Goal: Task Accomplishment & Management: Complete application form

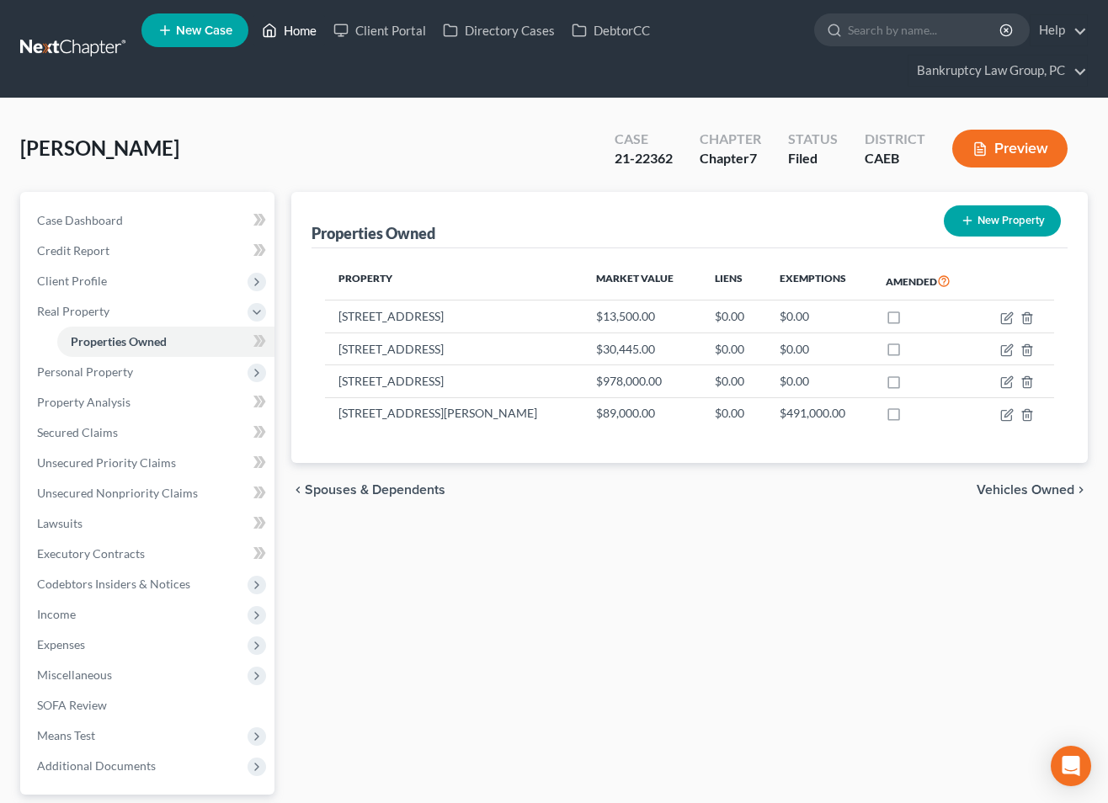
click at [306, 32] on link "Home" at bounding box center [289, 30] width 72 height 30
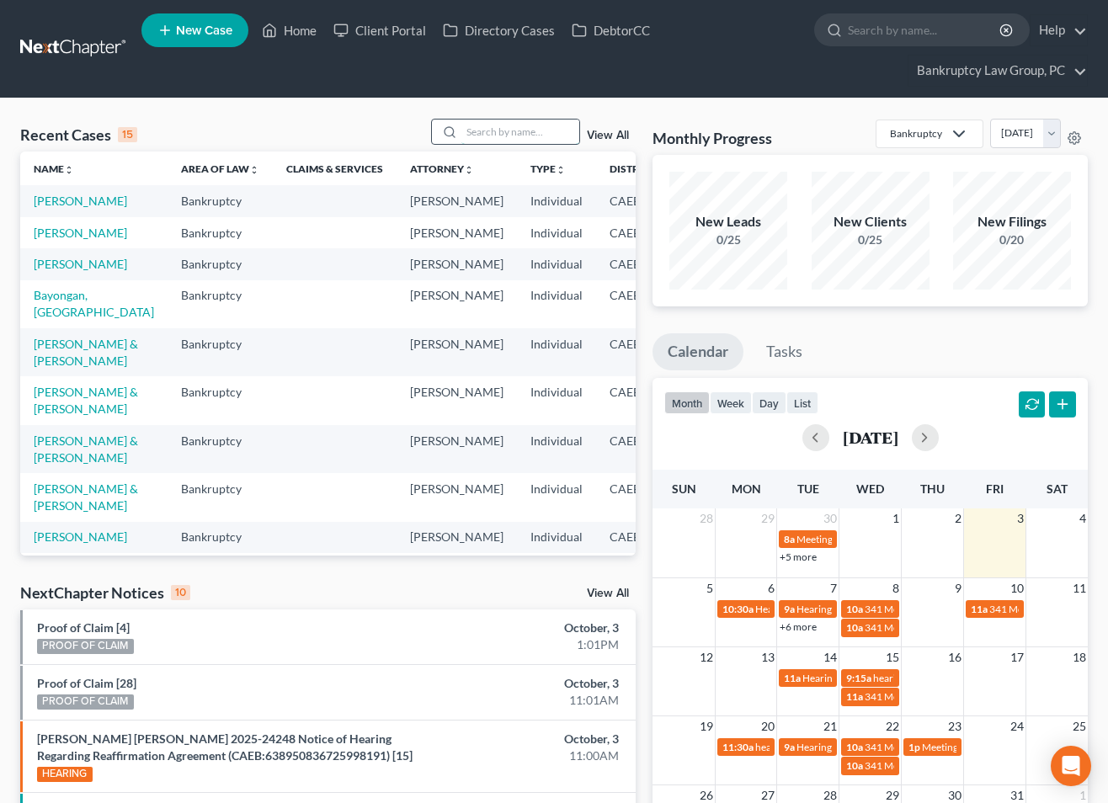
click at [533, 136] on input "search" at bounding box center [521, 132] width 118 height 24
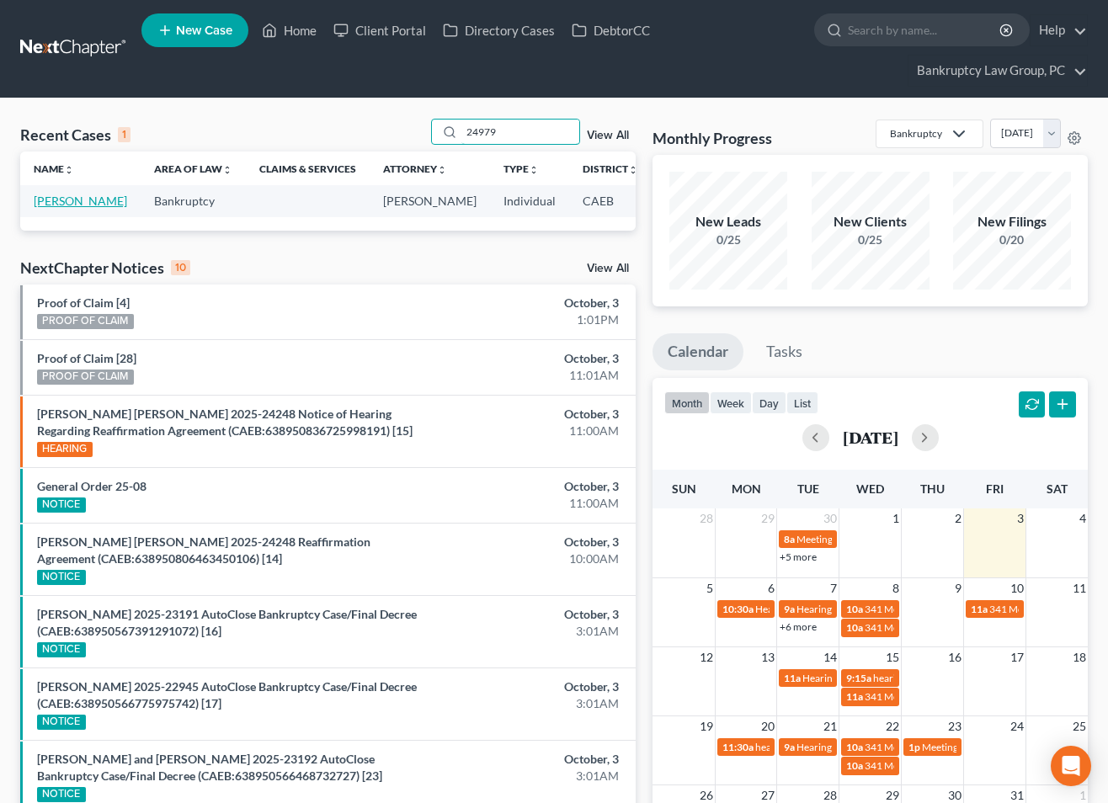
type input "24979"
click at [45, 202] on link "[PERSON_NAME]" at bounding box center [80, 201] width 93 height 14
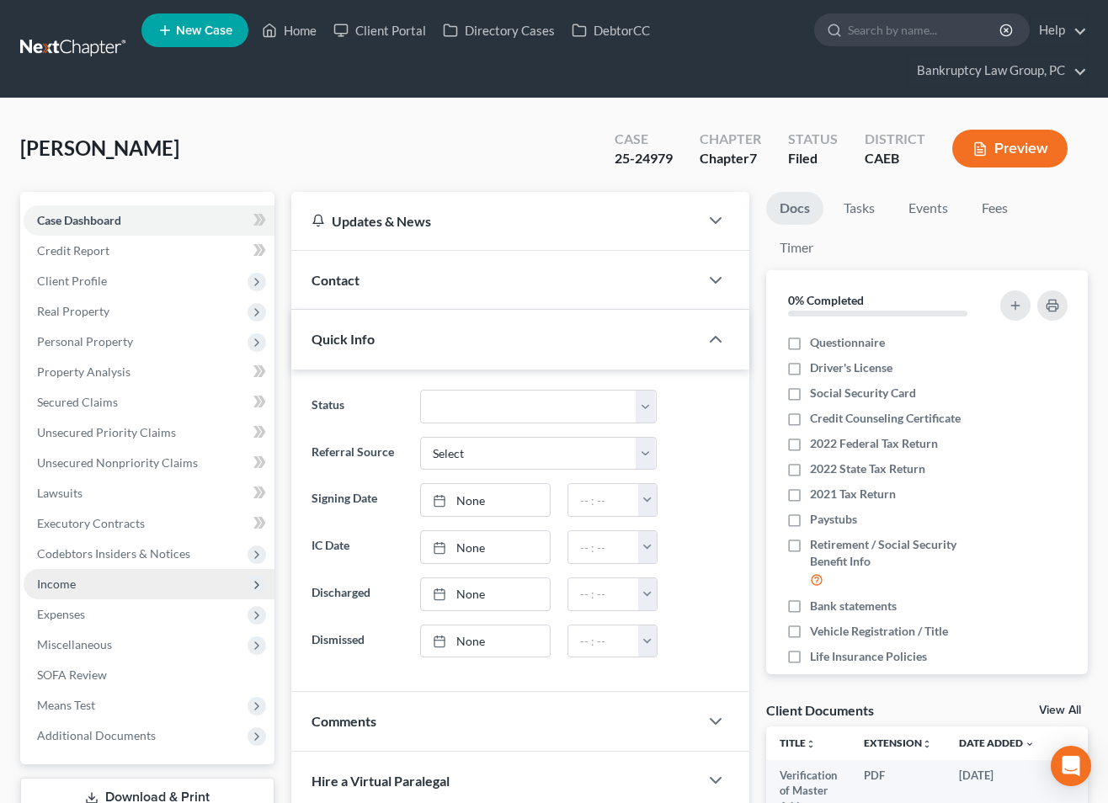
click at [57, 594] on span "Income" at bounding box center [149, 584] width 251 height 30
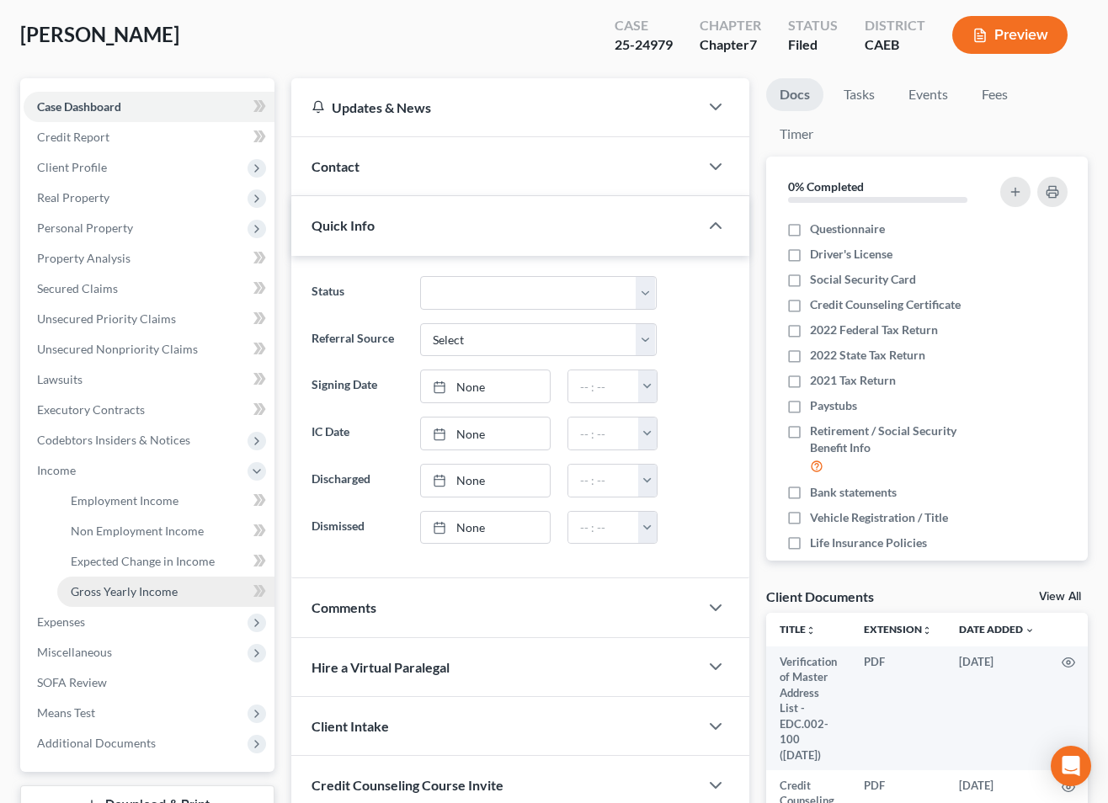
scroll to position [166, 0]
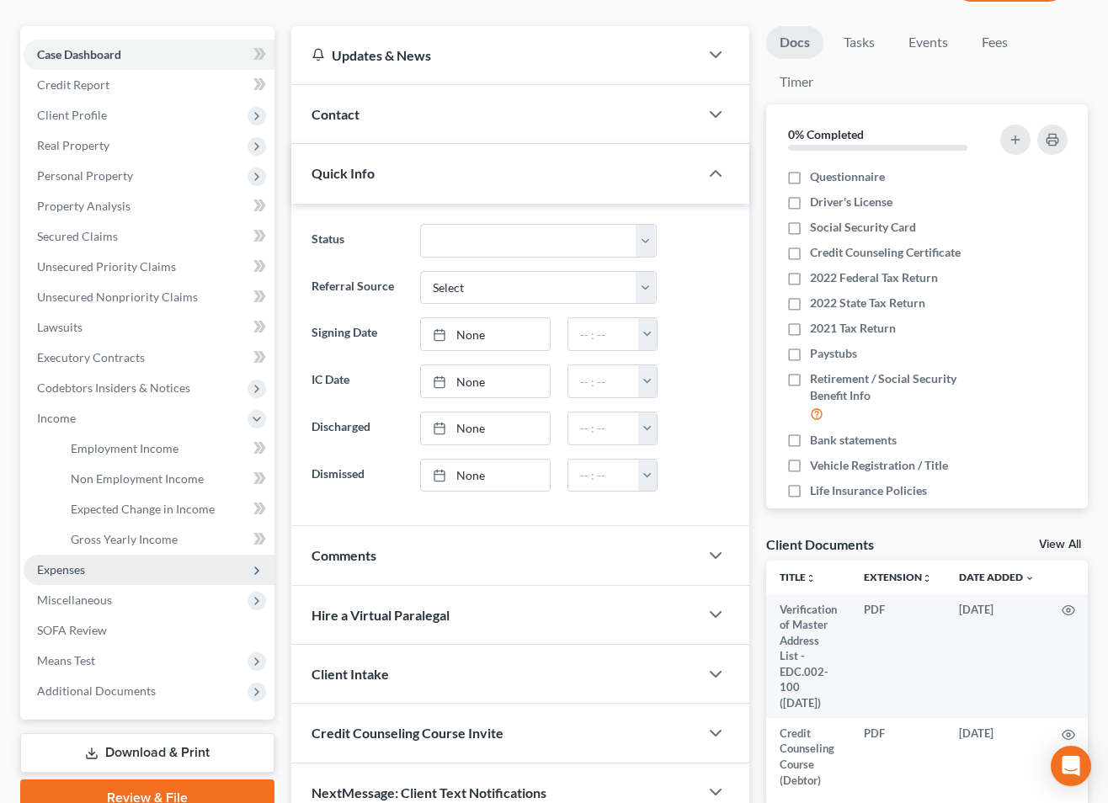
click at [57, 573] on span "Expenses" at bounding box center [61, 570] width 48 height 14
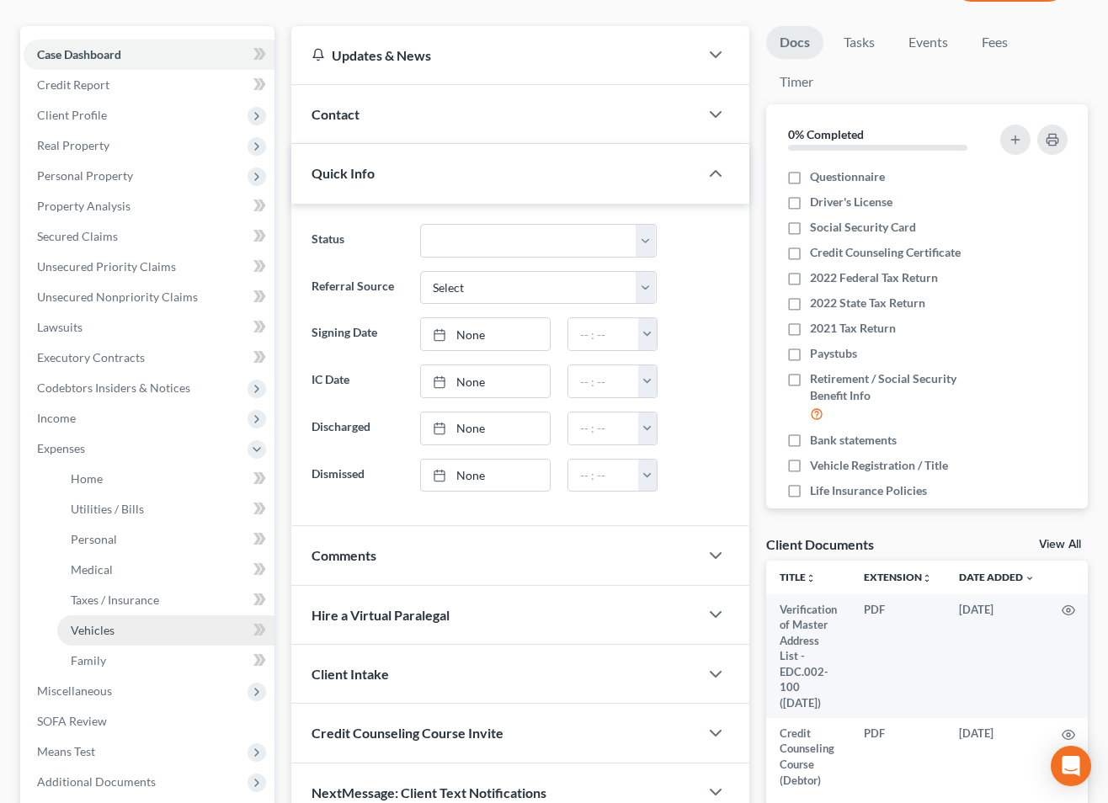
click at [87, 628] on span "Vehicles" at bounding box center [93, 630] width 44 height 14
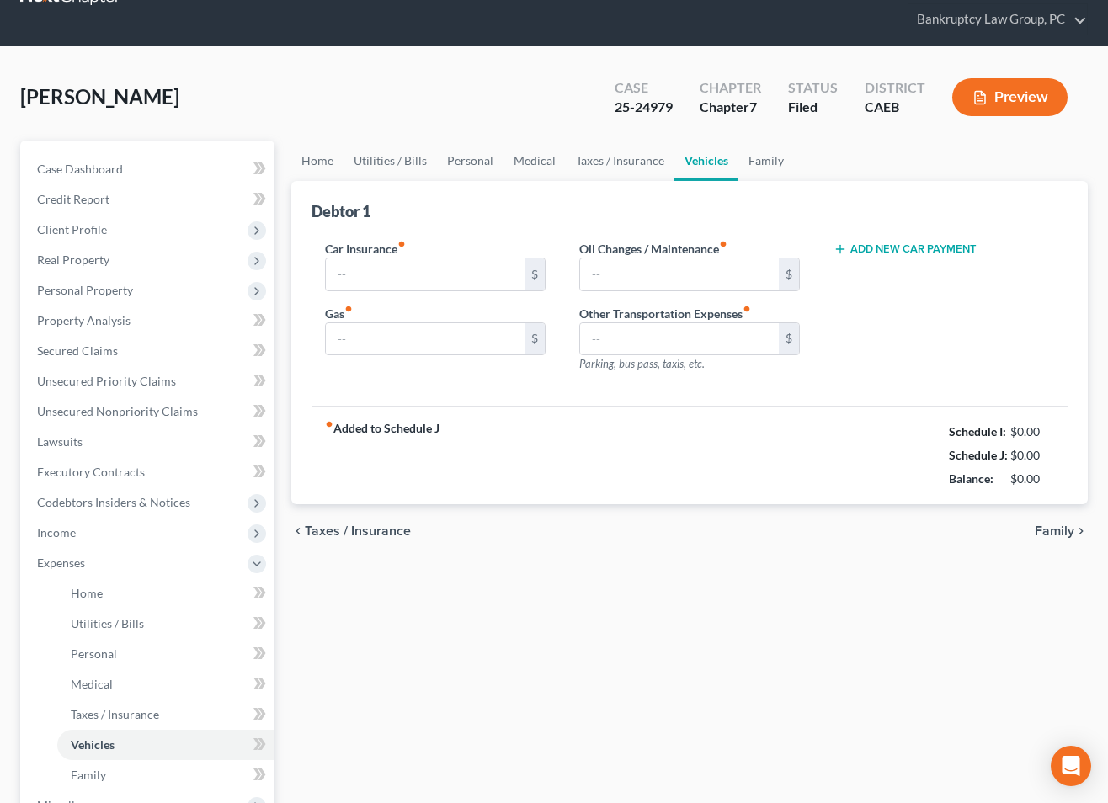
type input "162.00"
type input "200.00"
type input "0.00"
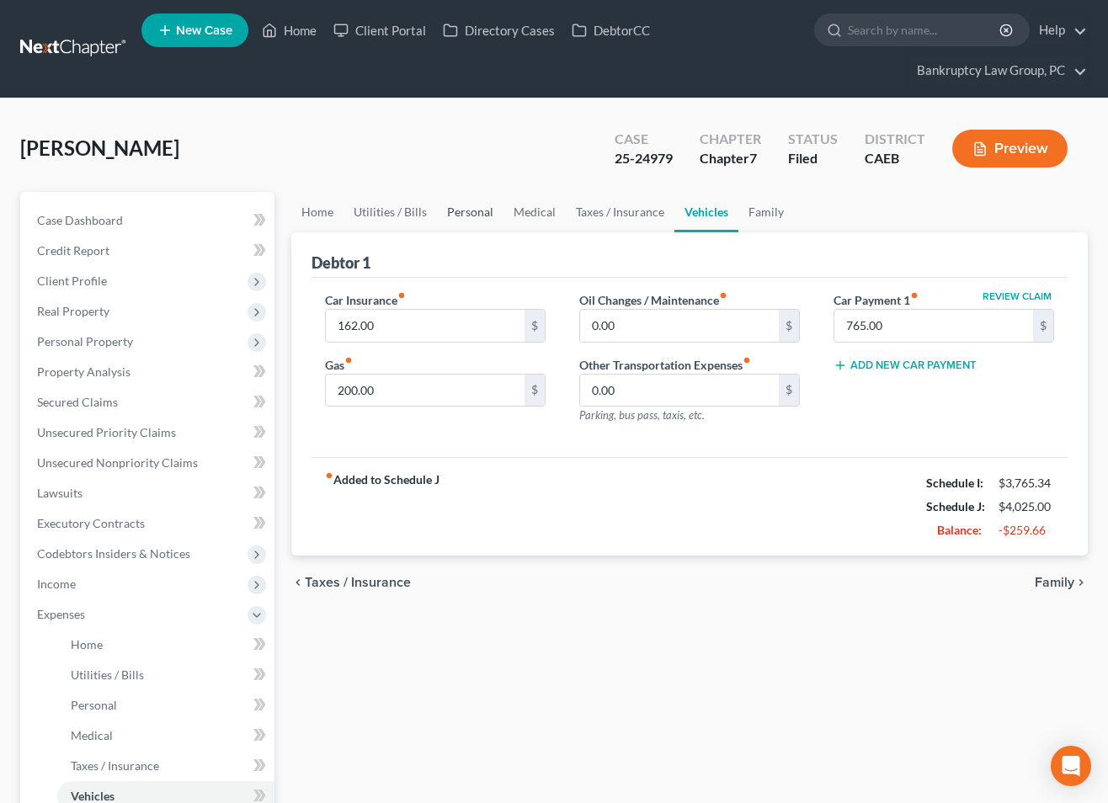
click at [478, 213] on link "Personal" at bounding box center [470, 212] width 67 height 40
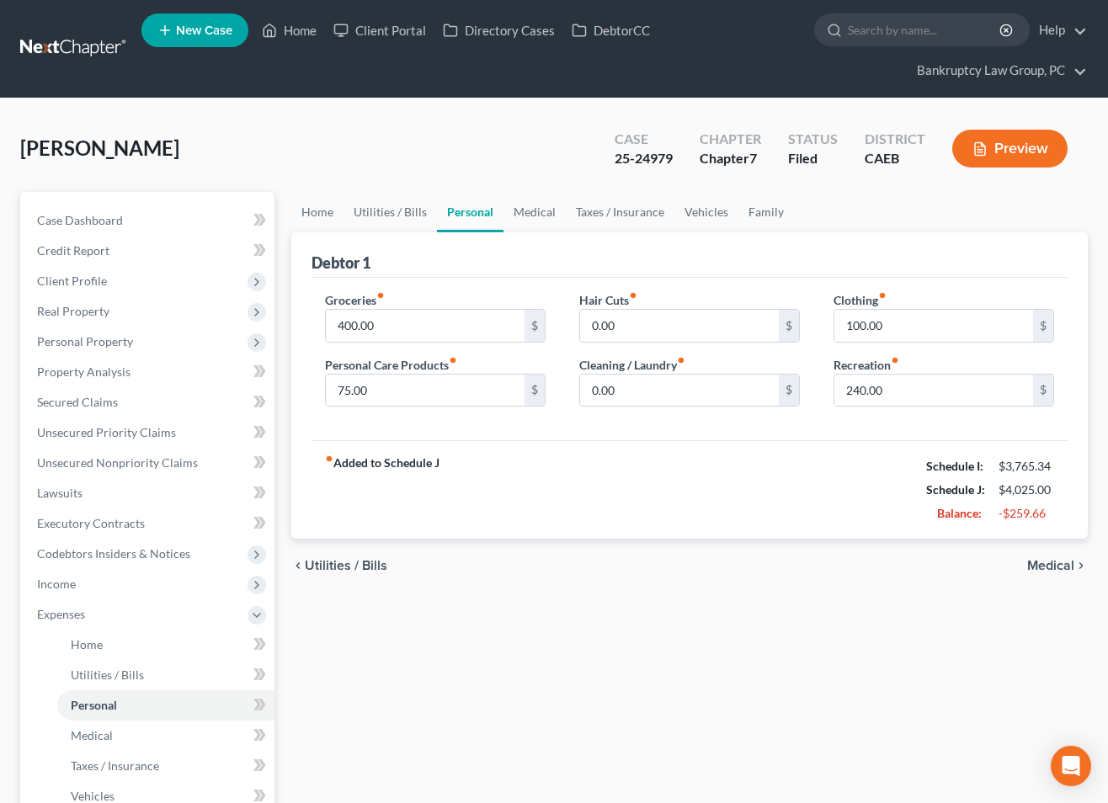
click at [629, 615] on div "Home Utilities / Bills Personal Medical Taxes / Insurance Vehicles Family Debto…" at bounding box center [690, 633] width 814 height 882
click at [692, 211] on link "Vehicles" at bounding box center [707, 212] width 64 height 40
